Goal: Task Accomplishment & Management: Use online tool/utility

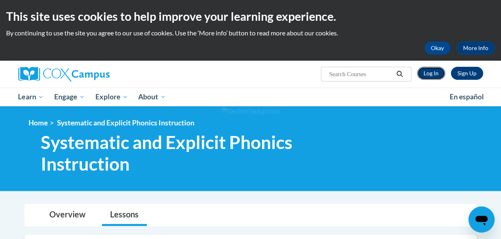
click at [433, 69] on link "Log In" at bounding box center [431, 73] width 28 height 13
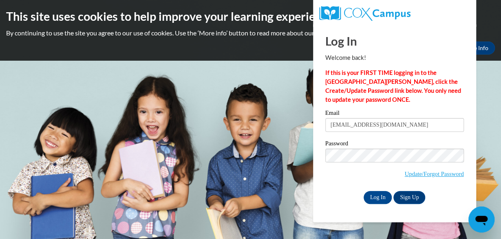
type input "[EMAIL_ADDRESS][DOMAIN_NAME]"
click at [364, 191] on input "Log In" at bounding box center [378, 197] width 29 height 13
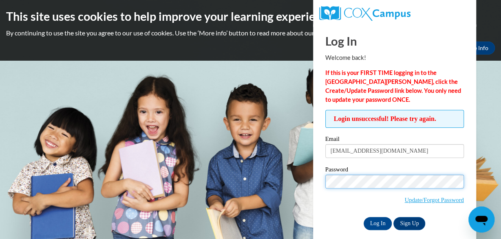
click at [364, 217] on input "Log In" at bounding box center [378, 223] width 29 height 13
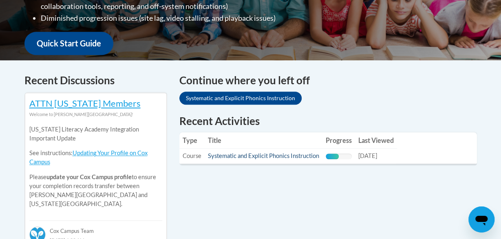
scroll to position [284, 0]
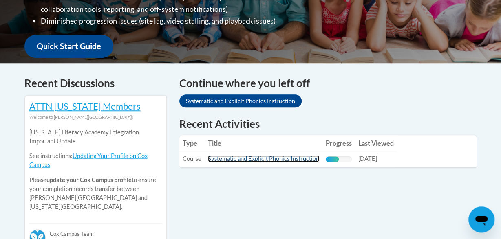
click at [254, 159] on link "Systematic and Explicit Phonics Instruction" at bounding box center [263, 158] width 111 height 7
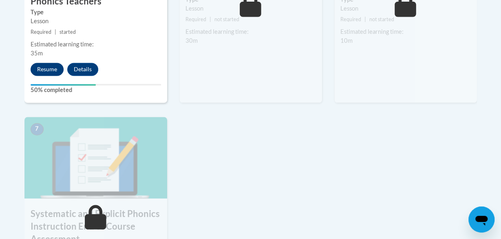
scroll to position [615, 0]
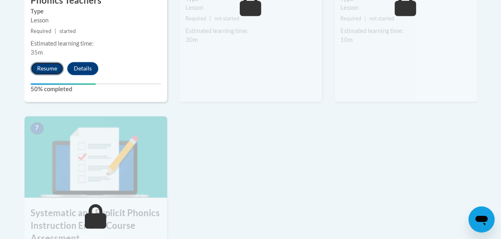
click at [36, 64] on button "Resume" at bounding box center [47, 68] width 33 height 13
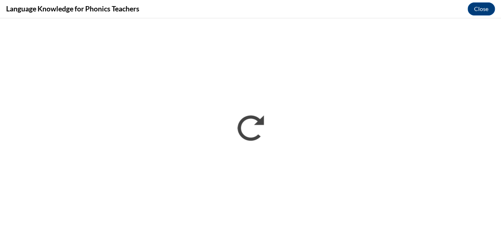
scroll to position [0, 0]
